Goal: Navigation & Orientation: Find specific page/section

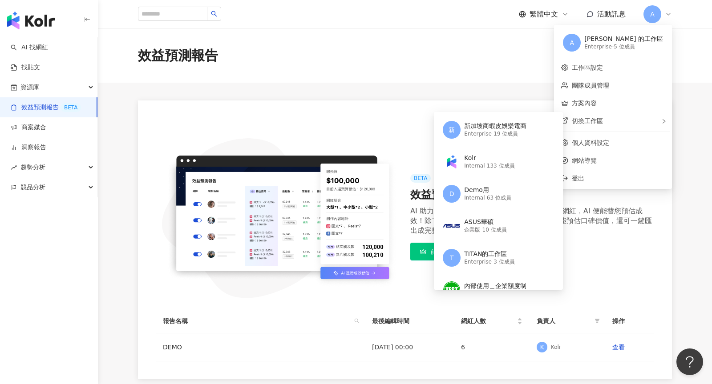
click at [413, 48] on div "效益預測報告" at bounding box center [405, 55] width 570 height 19
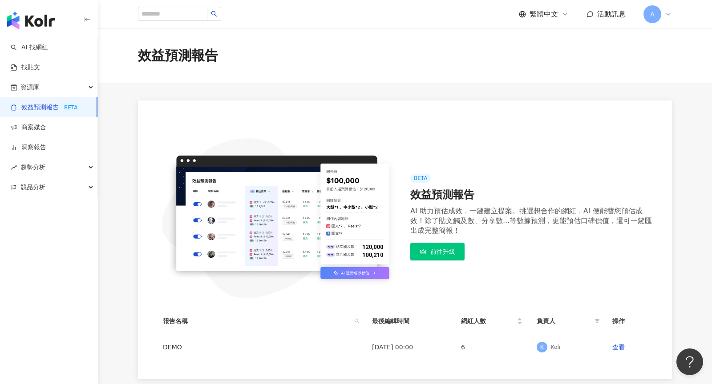
click at [668, 17] on icon at bounding box center [668, 14] width 7 height 7
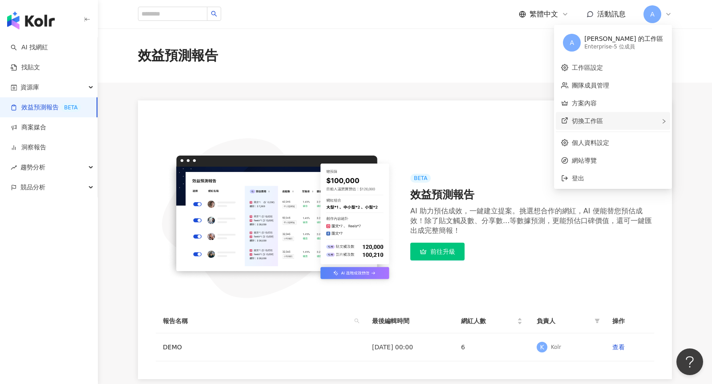
click at [642, 128] on div "切換工作區 新 新加坡商蝦皮娛樂電商 Enterprise - 19 位成員 Kolr Internal - 133 位成員 D Demo用 Internal…" at bounding box center [613, 121] width 114 height 18
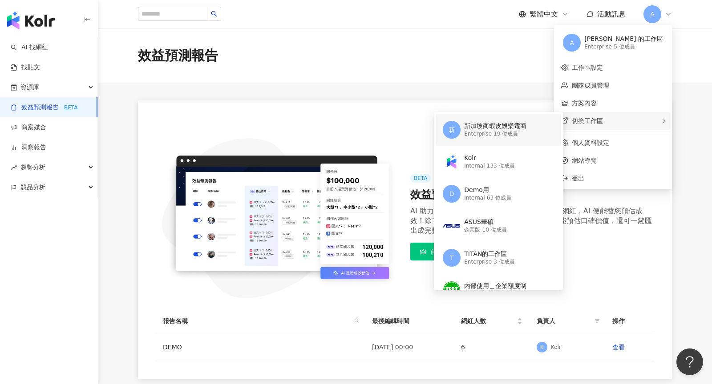
click at [526, 137] on div "Enterprise - 19 位成員" at bounding box center [495, 134] width 62 height 8
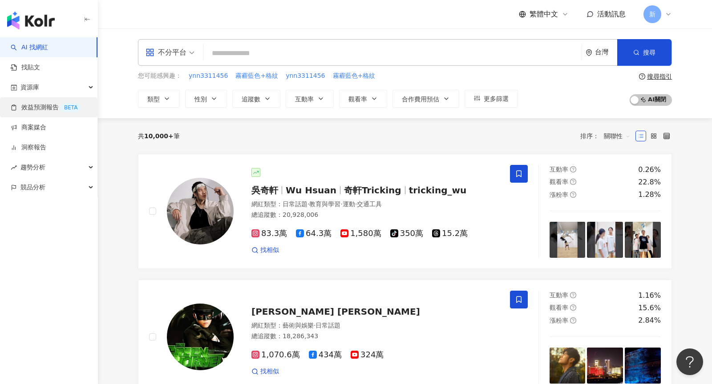
click at [47, 112] on link "效益預測報告 BETA" at bounding box center [46, 107] width 70 height 9
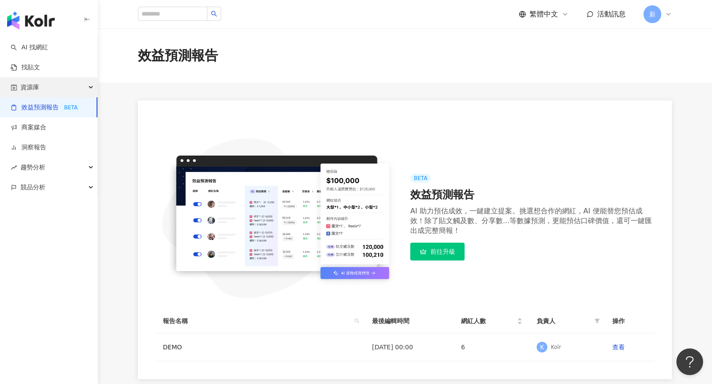
click at [55, 83] on div "資源庫" at bounding box center [48, 87] width 97 height 20
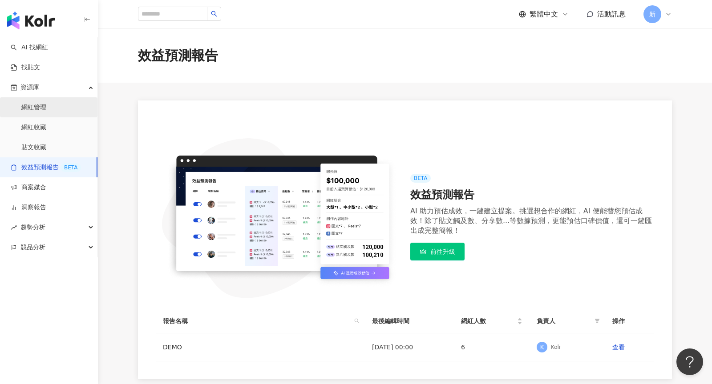
click at [46, 112] on link "網紅管理" at bounding box center [33, 107] width 25 height 9
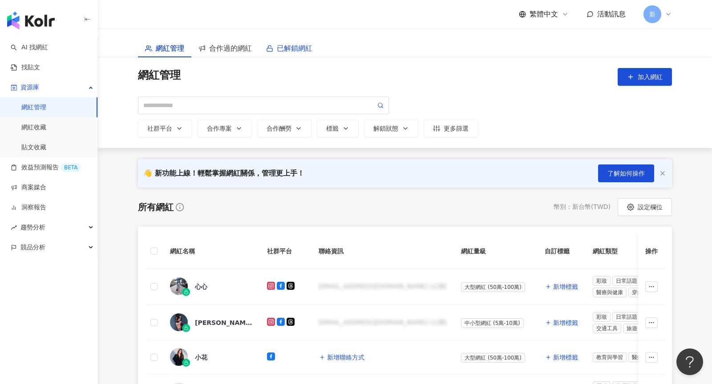
click at [299, 52] on span "已解鎖網紅" at bounding box center [295, 48] width 36 height 11
